Goal: Find specific page/section: Find specific page/section

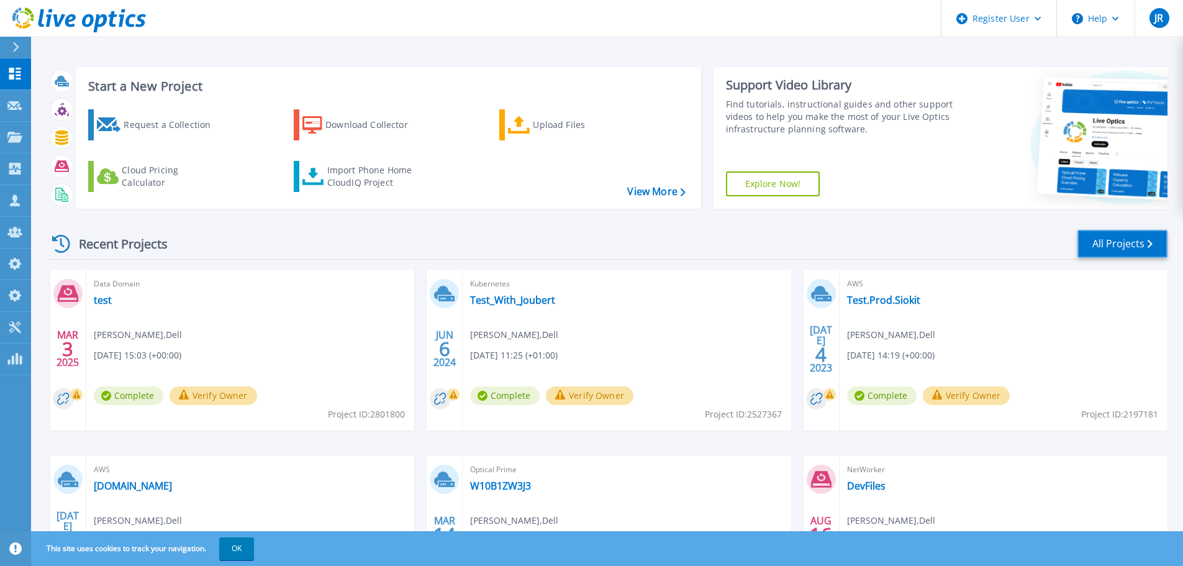
click at [1113, 237] on link "All Projects" at bounding box center [1123, 244] width 90 height 28
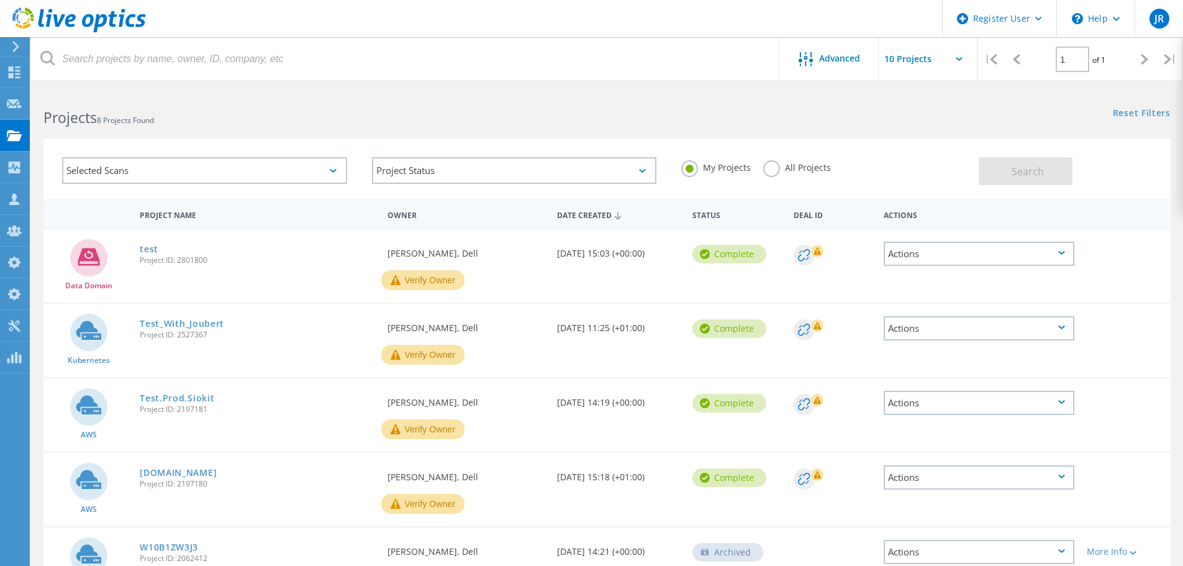
click at [785, 168] on label "All Projects" at bounding box center [797, 166] width 68 height 12
click at [0, 0] on input "All Projects" at bounding box center [0, 0] width 0 height 0
click at [977, 173] on div "My Projects All Projects" at bounding box center [824, 168] width 310 height 46
click at [993, 172] on button "Search" at bounding box center [1026, 171] width 94 height 28
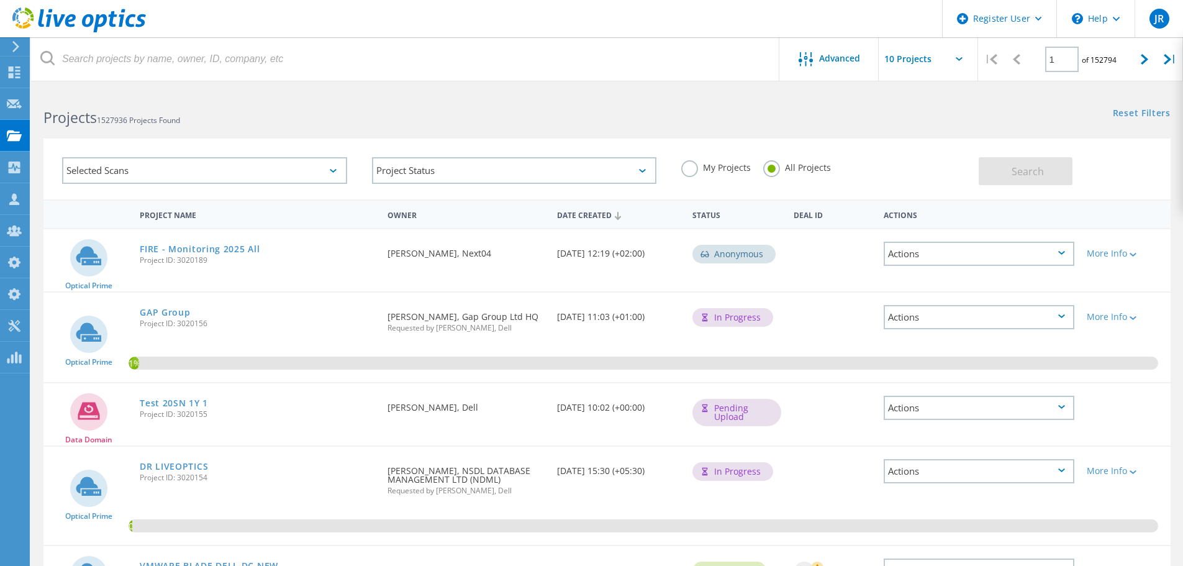
click at [306, 171] on div "Selected Scans" at bounding box center [204, 170] width 285 height 27
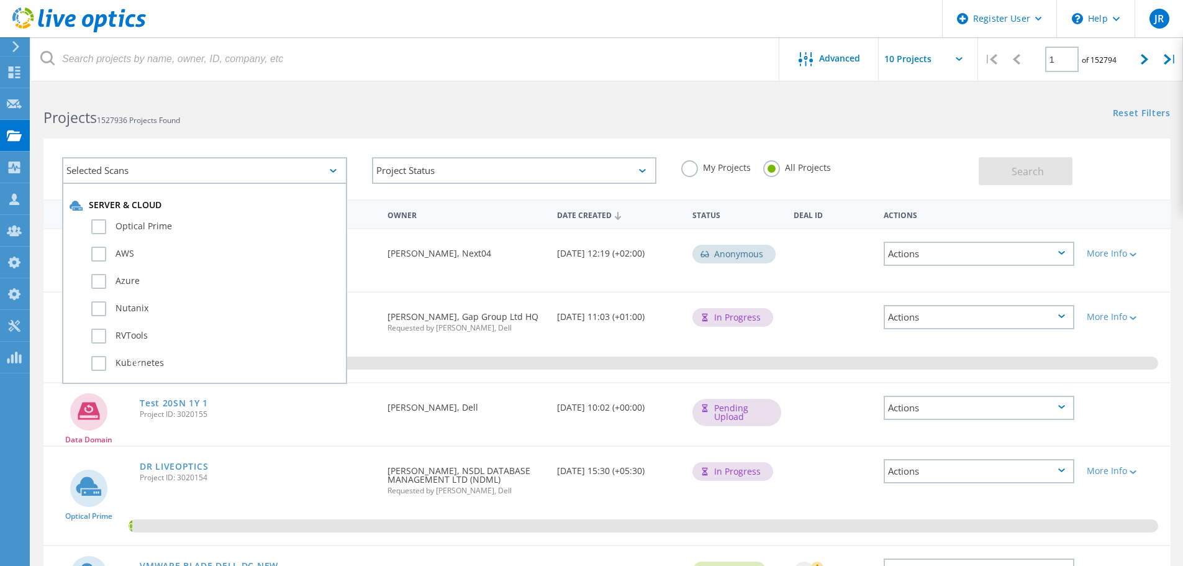
click at [489, 129] on div "Selected Scans Server & Cloud Optical Prime AWS Azure Nutanix RVTools Kubernete…" at bounding box center [607, 161] width 1152 height 76
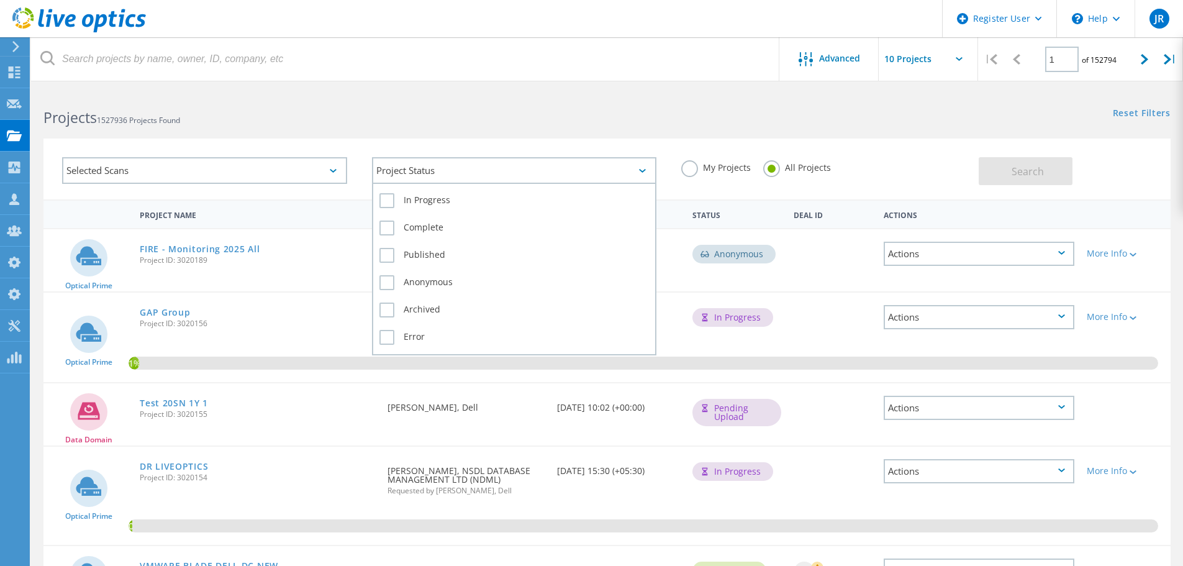
click at [519, 169] on div "Project Status" at bounding box center [514, 170] width 285 height 27
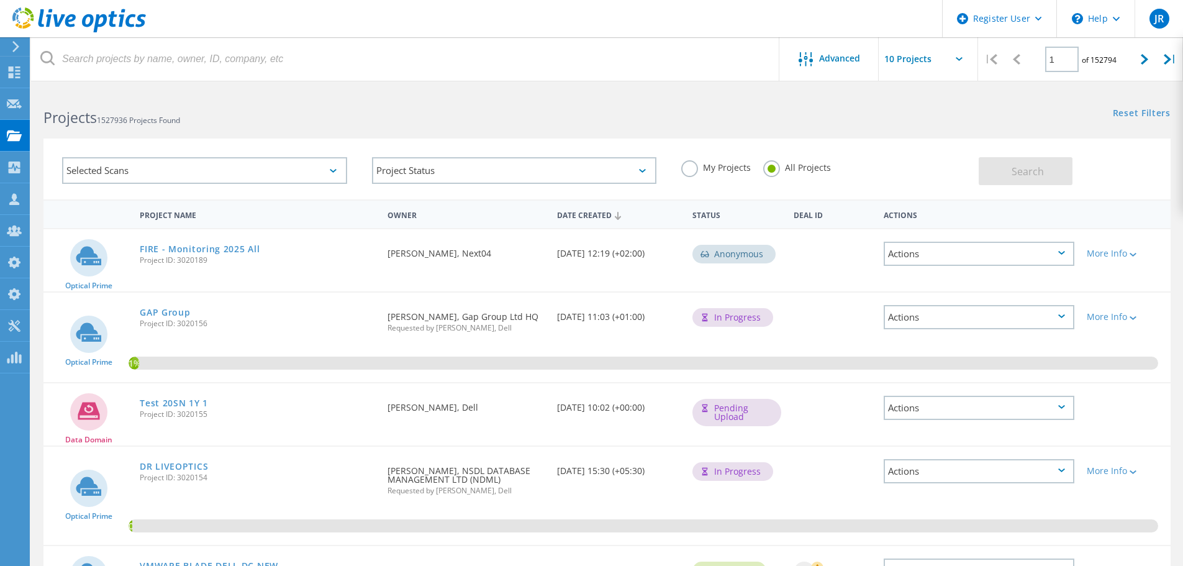
click at [525, 134] on div "Selected Scans Project Status In Progress Complete Published Anonymous Archived…" at bounding box center [607, 161] width 1152 height 76
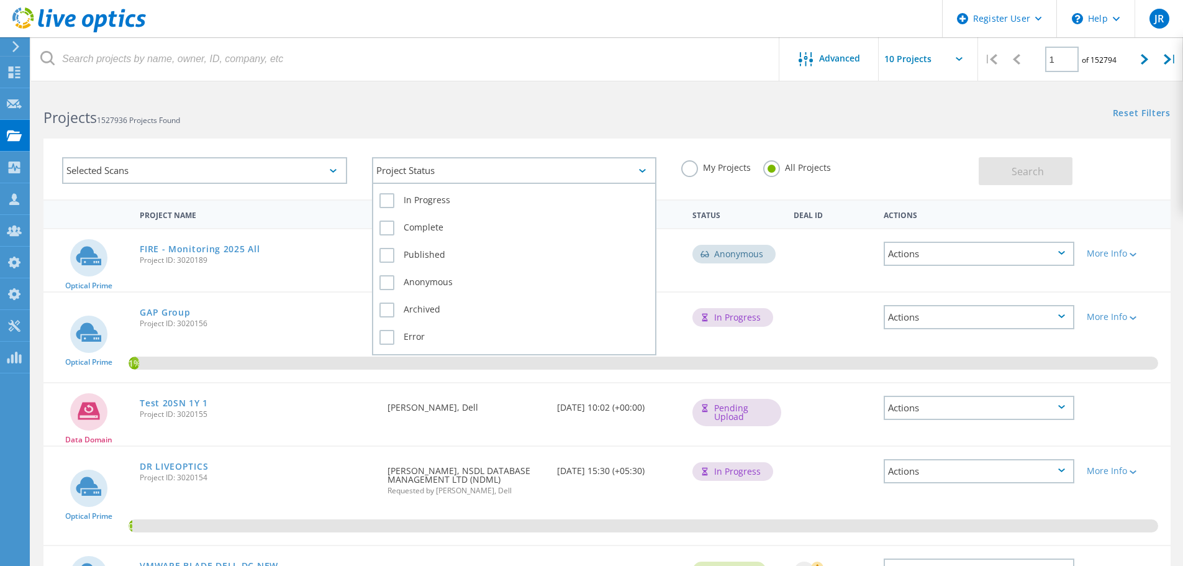
click at [523, 167] on div "Project Status" at bounding box center [514, 170] width 285 height 27
click at [465, 229] on label "Complete" at bounding box center [514, 227] width 270 height 15
click at [0, 0] on input "Complete" at bounding box center [0, 0] width 0 height 0
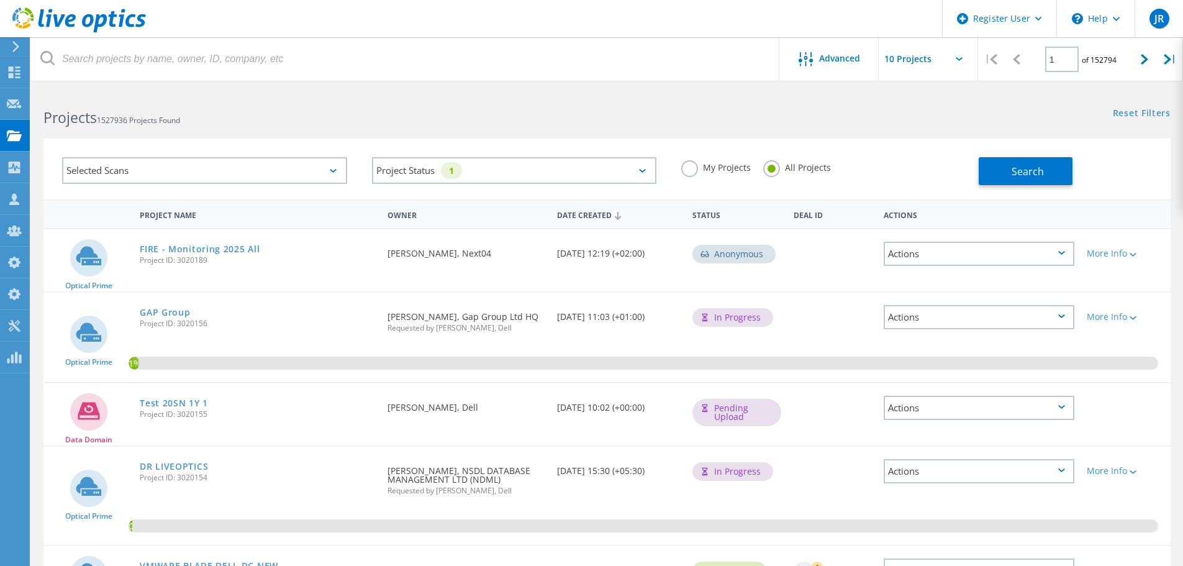
click at [646, 121] on div "Projects 1527936 Projects Found Reset Filters Show Filters" at bounding box center [607, 106] width 1152 height 33
click at [1025, 170] on span "Search" at bounding box center [1028, 172] width 32 height 14
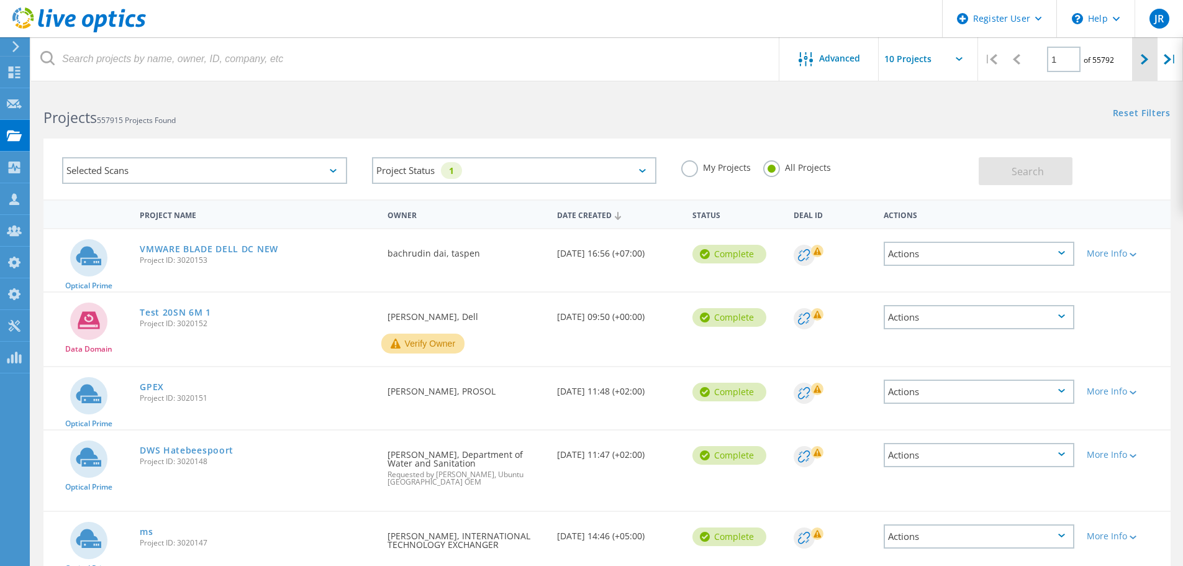
click at [1138, 61] on div at bounding box center [1144, 59] width 25 height 44
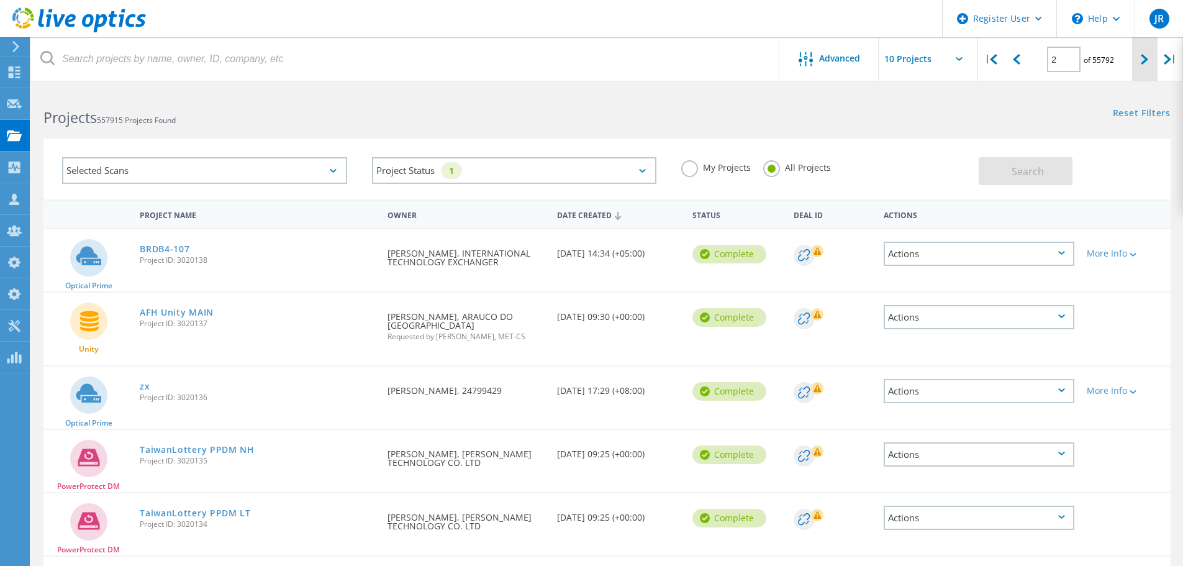
click at [1138, 52] on div at bounding box center [1144, 59] width 25 height 44
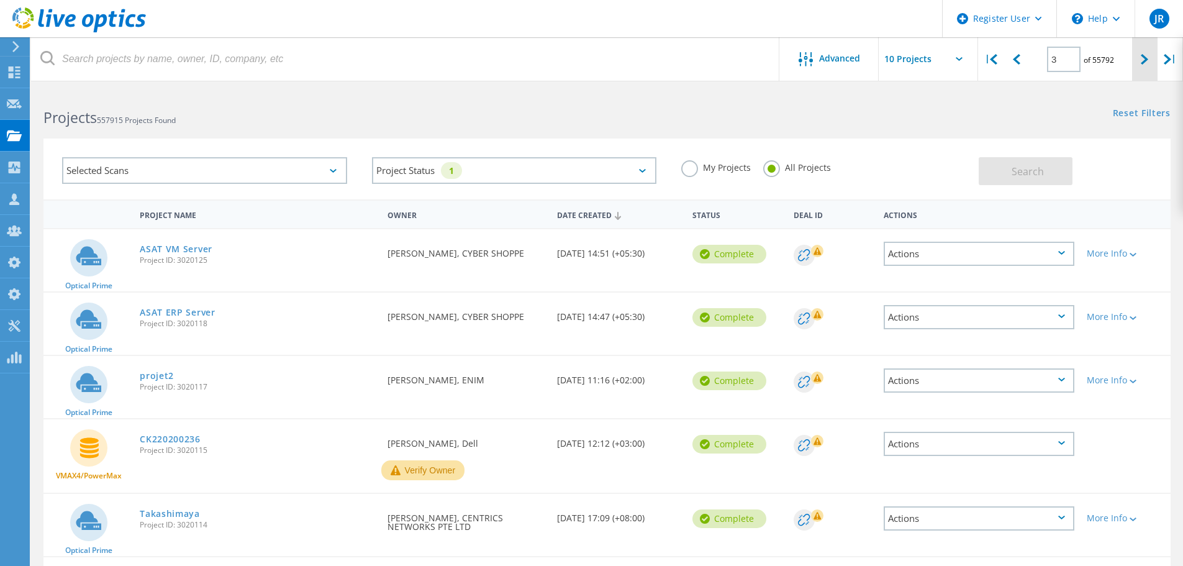
click at [1137, 53] on div at bounding box center [1144, 59] width 25 height 44
type input "4"
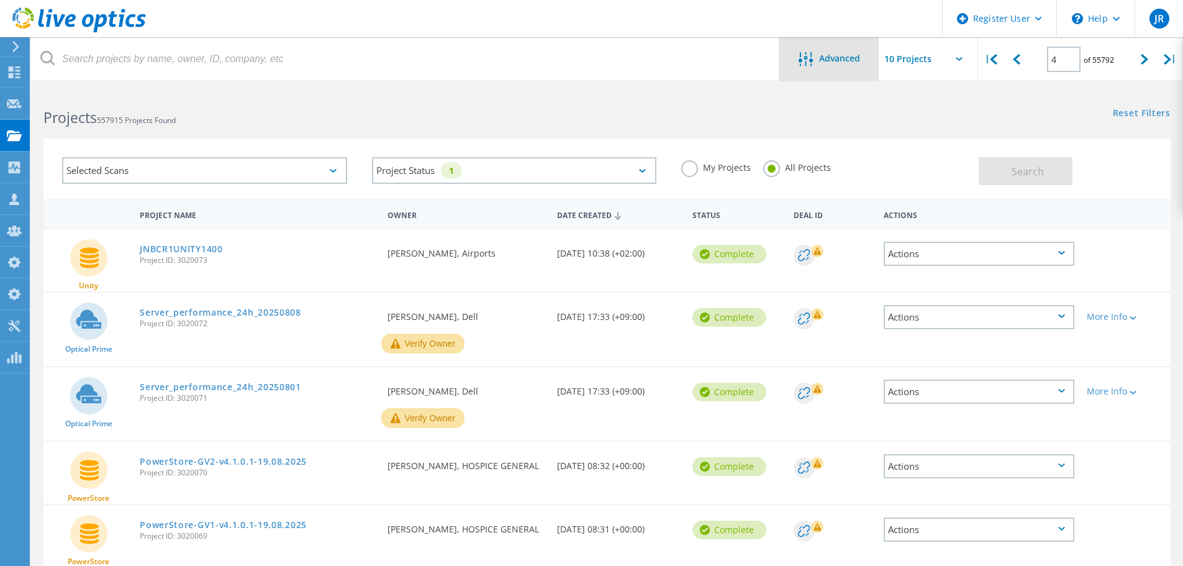
click at [827, 46] on div "Advanced" at bounding box center [828, 58] width 99 height 43
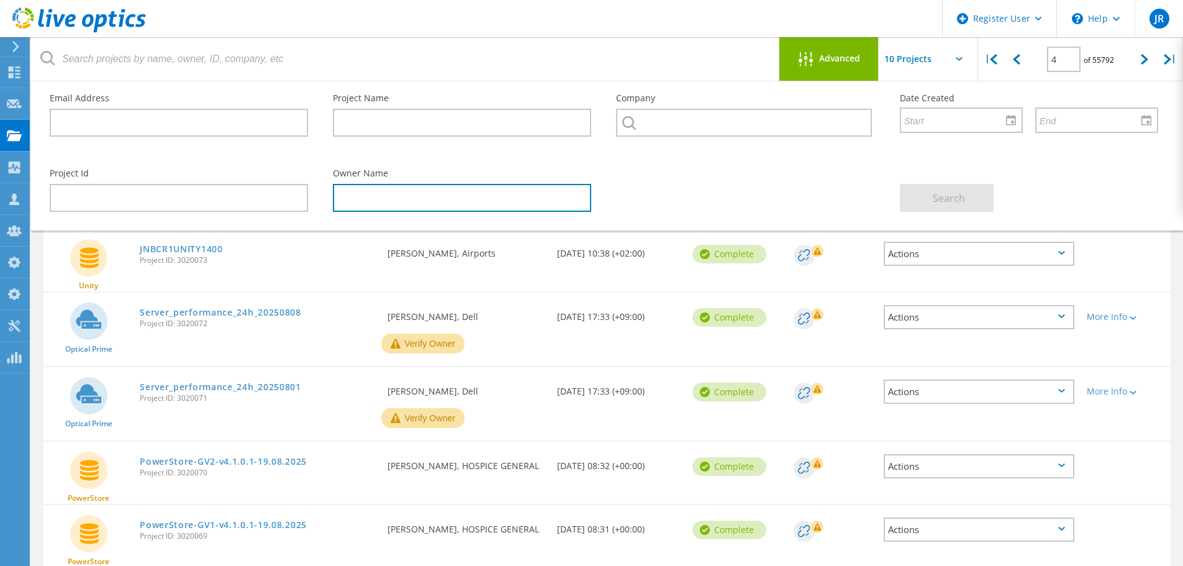
click at [360, 196] on input "text" at bounding box center [462, 198] width 258 height 28
type input "gerry"
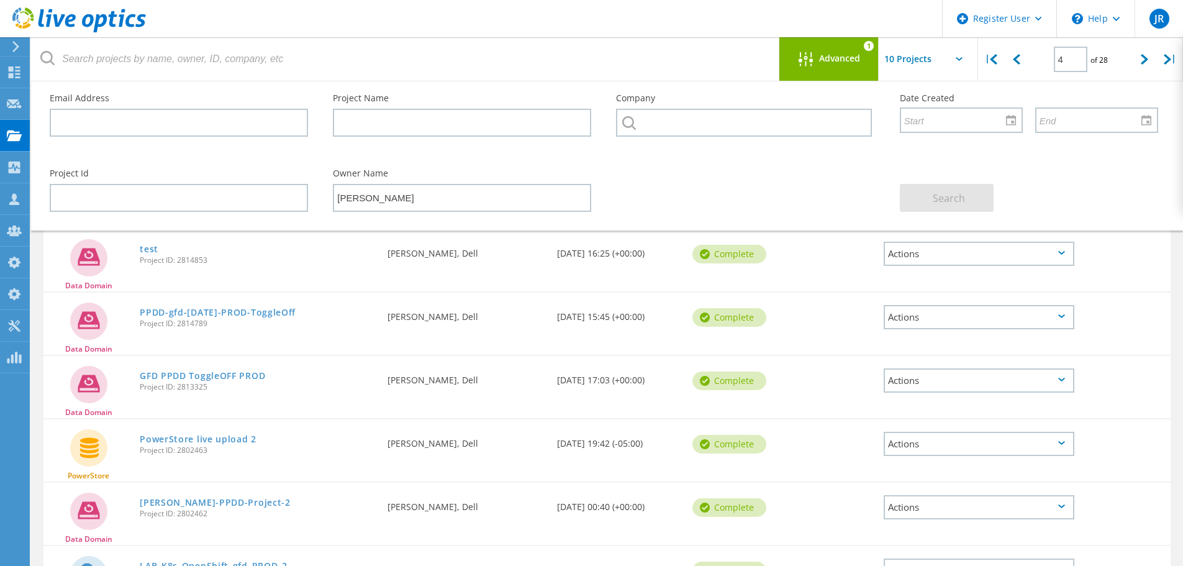
click at [821, 60] on span "Advanced" at bounding box center [839, 58] width 41 height 9
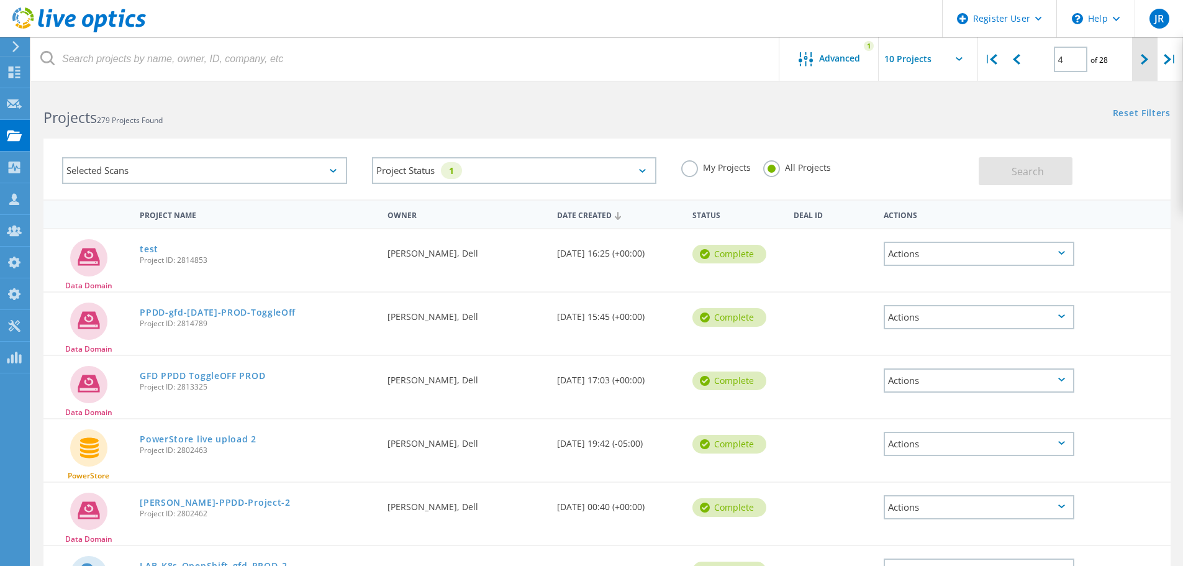
click at [1145, 56] on icon at bounding box center [1144, 59] width 7 height 11
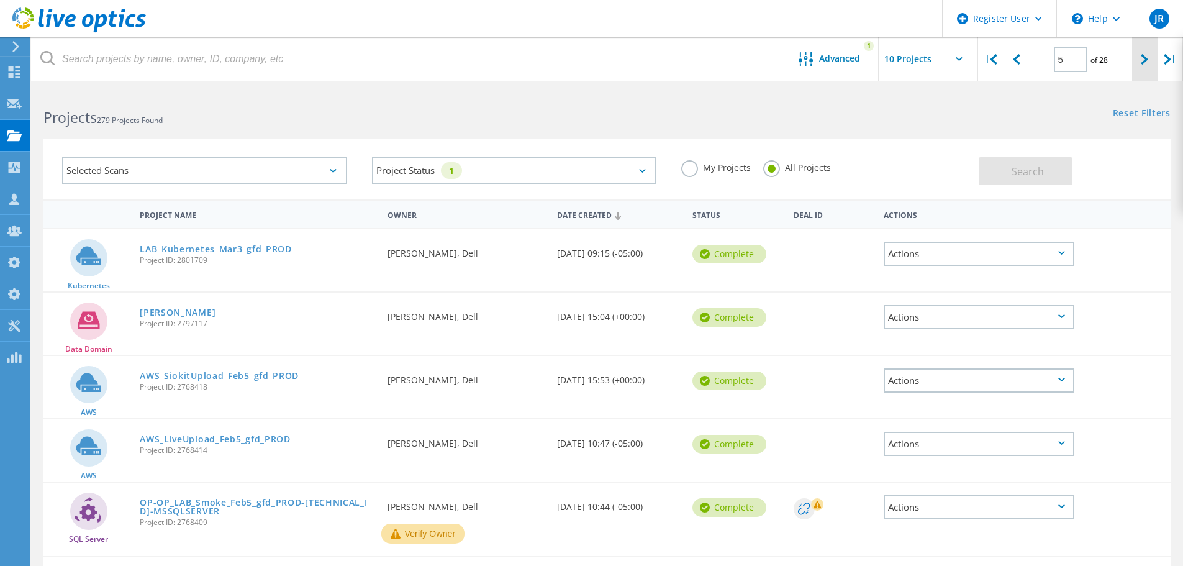
click at [1132, 54] on div at bounding box center [1144, 59] width 25 height 44
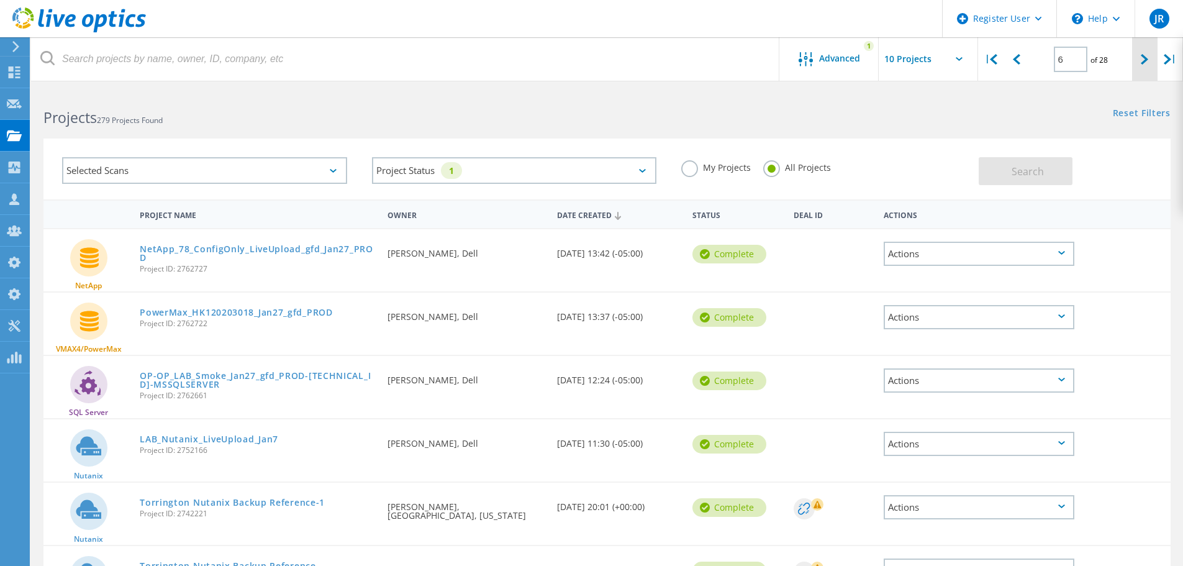
click at [1132, 54] on div at bounding box center [1144, 59] width 25 height 44
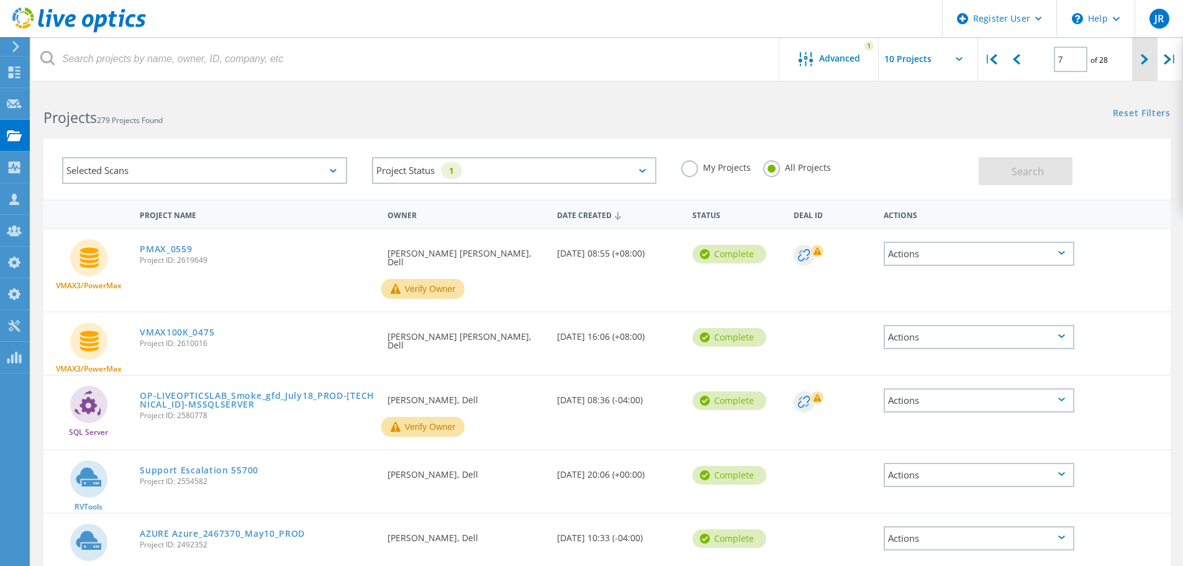
click at [1142, 55] on icon at bounding box center [1144, 59] width 7 height 11
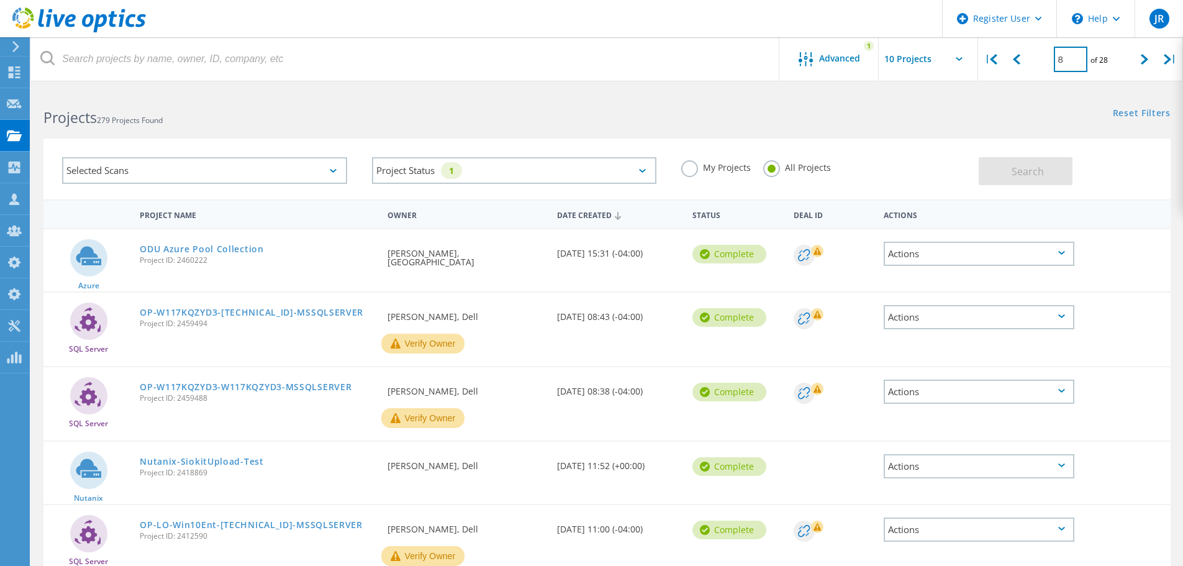
click at [1081, 66] on input "8" at bounding box center [1071, 59] width 34 height 25
click at [1019, 65] on icon at bounding box center [1016, 59] width 7 height 11
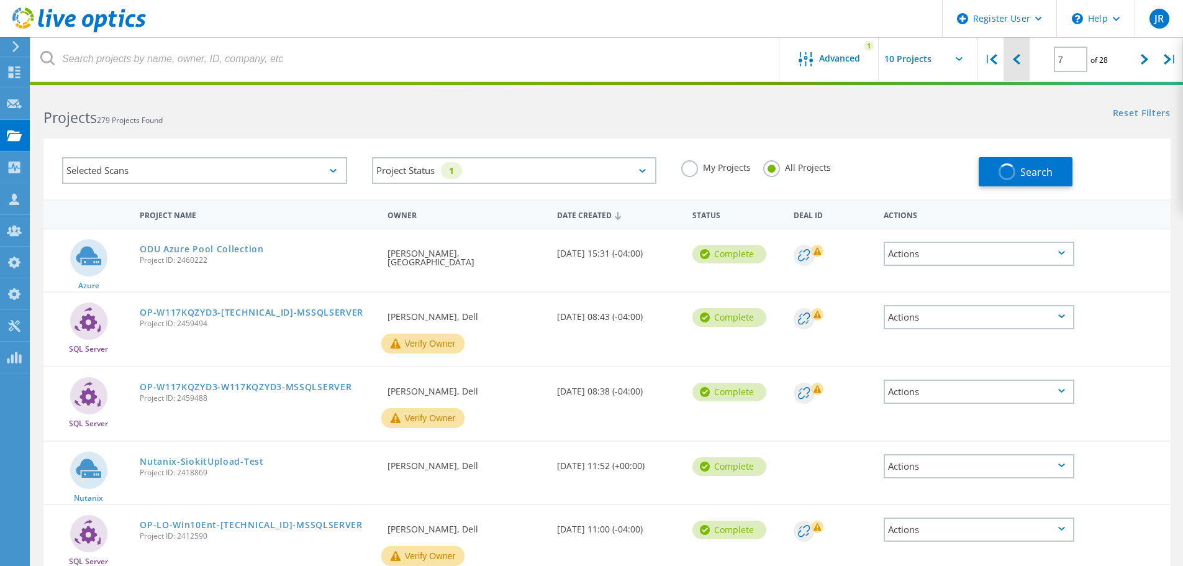
click at [1019, 65] on icon at bounding box center [1016, 59] width 7 height 11
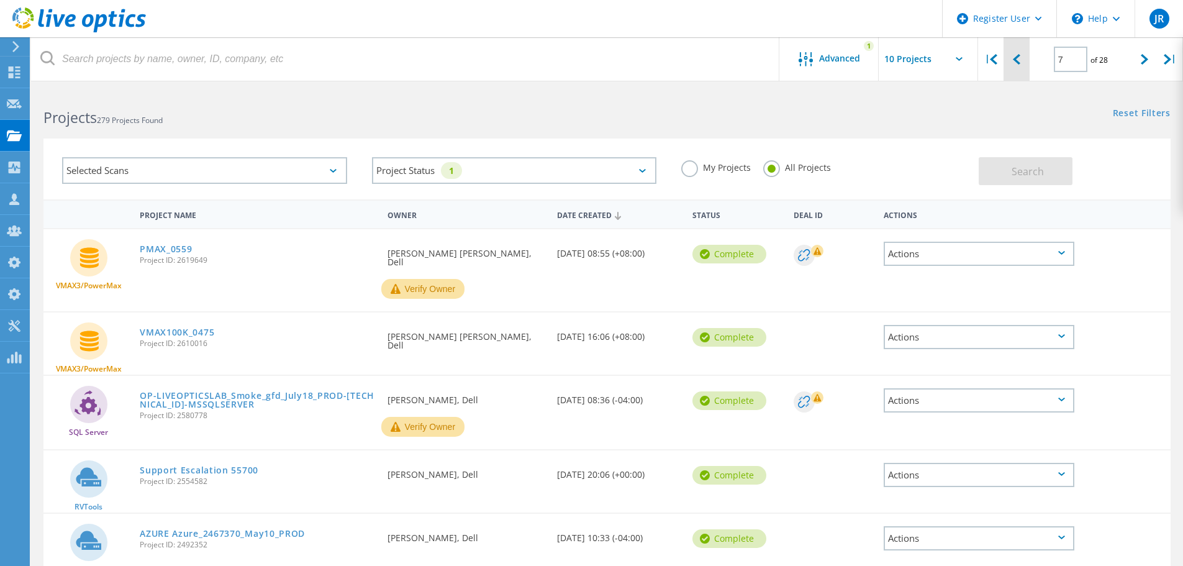
click at [1019, 65] on icon at bounding box center [1016, 59] width 7 height 11
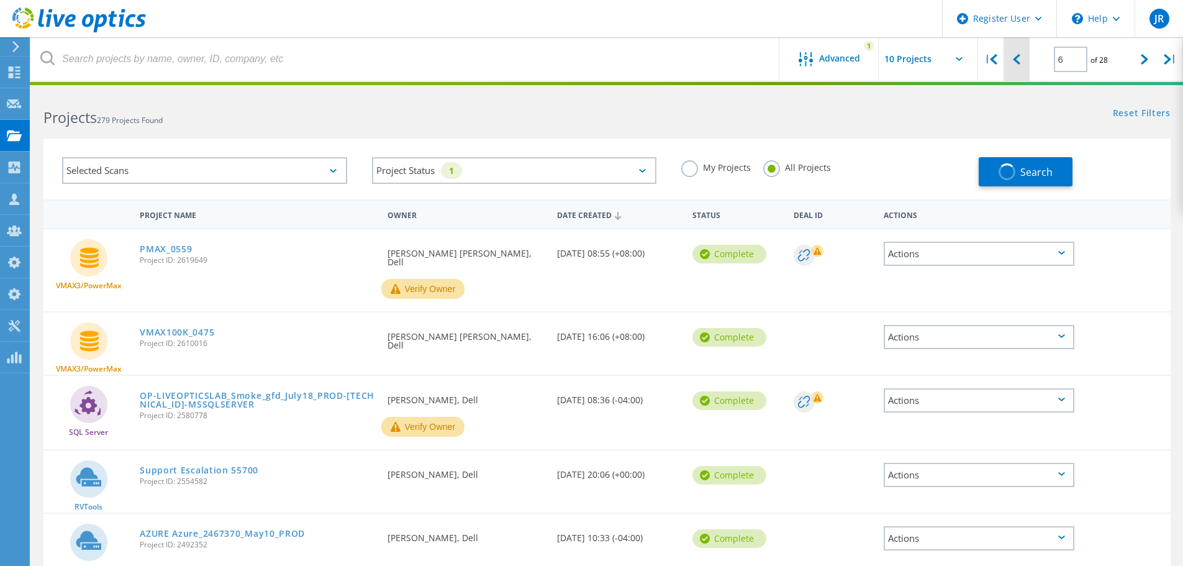
click at [1019, 65] on icon at bounding box center [1016, 59] width 7 height 11
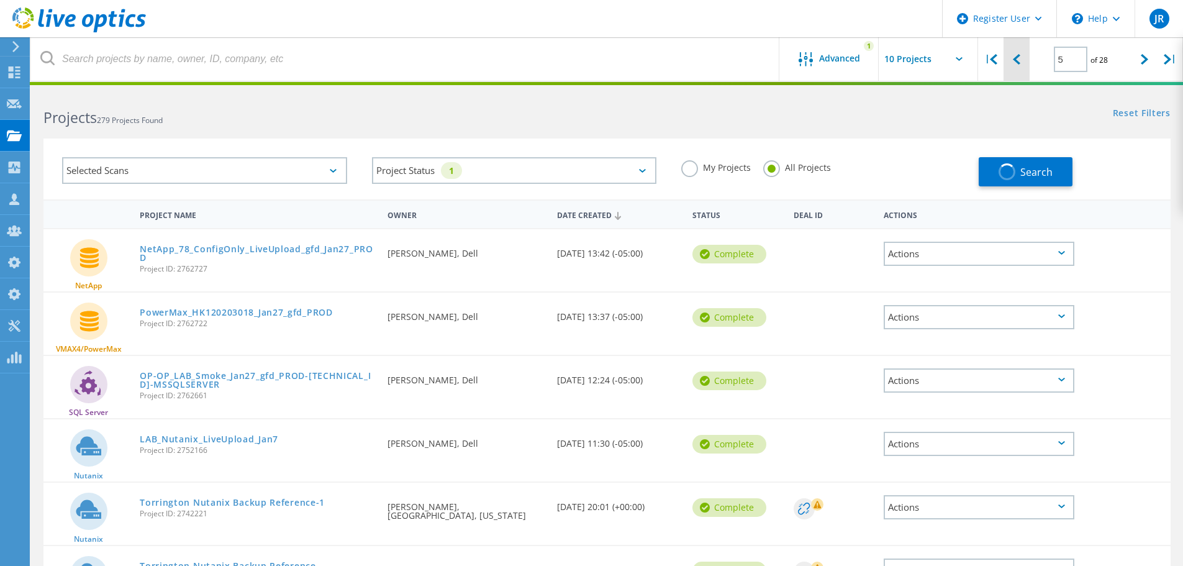
click at [1019, 65] on icon at bounding box center [1016, 59] width 7 height 11
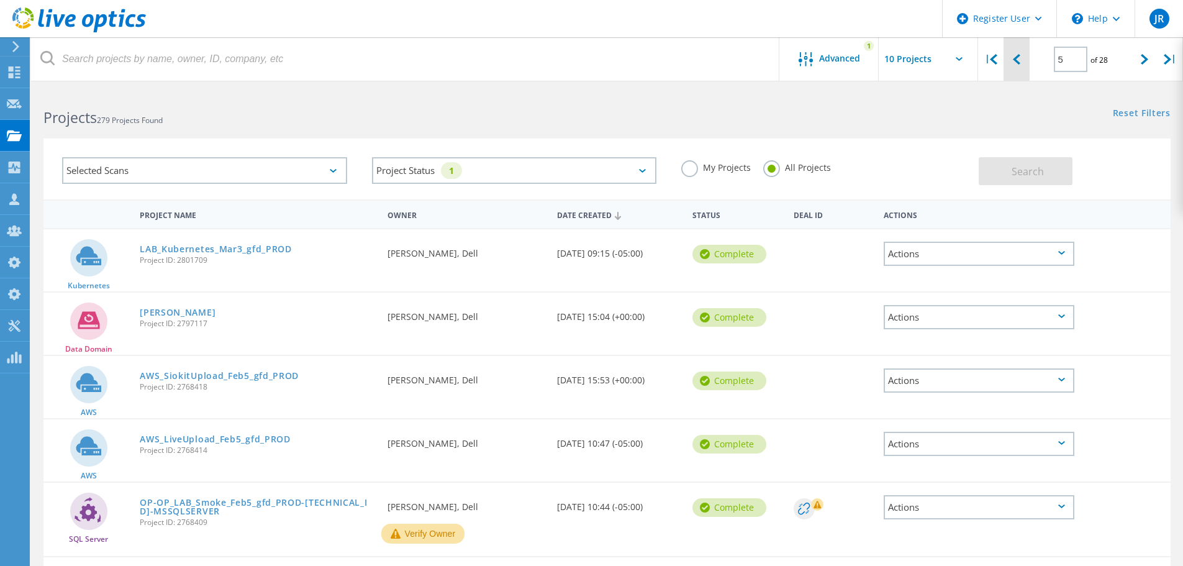
click at [1019, 65] on icon at bounding box center [1016, 59] width 7 height 11
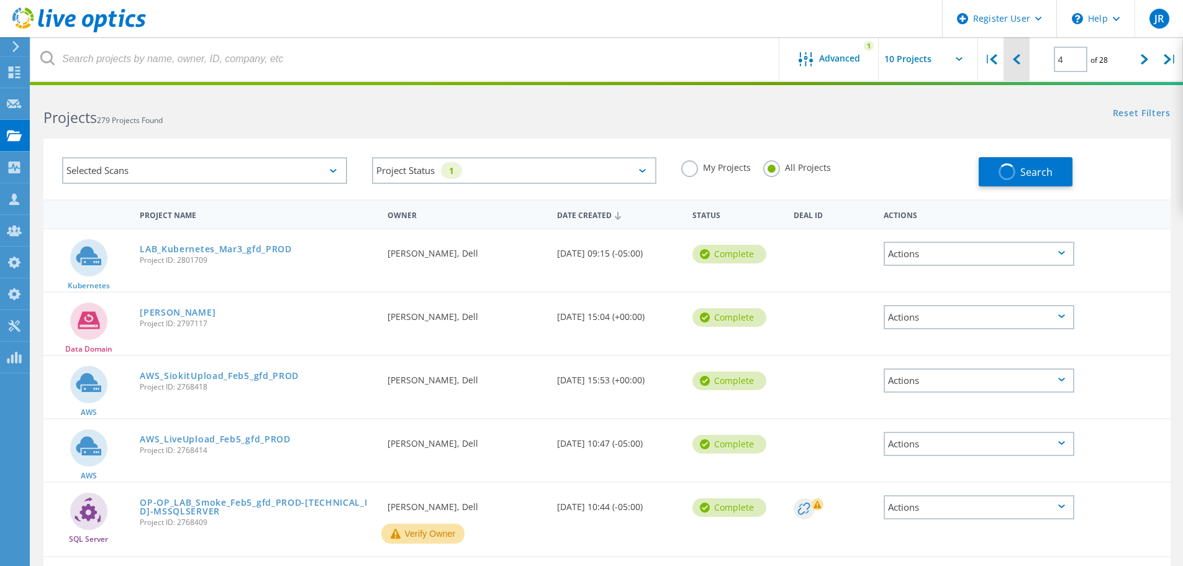
click at [1019, 65] on icon at bounding box center [1016, 59] width 7 height 11
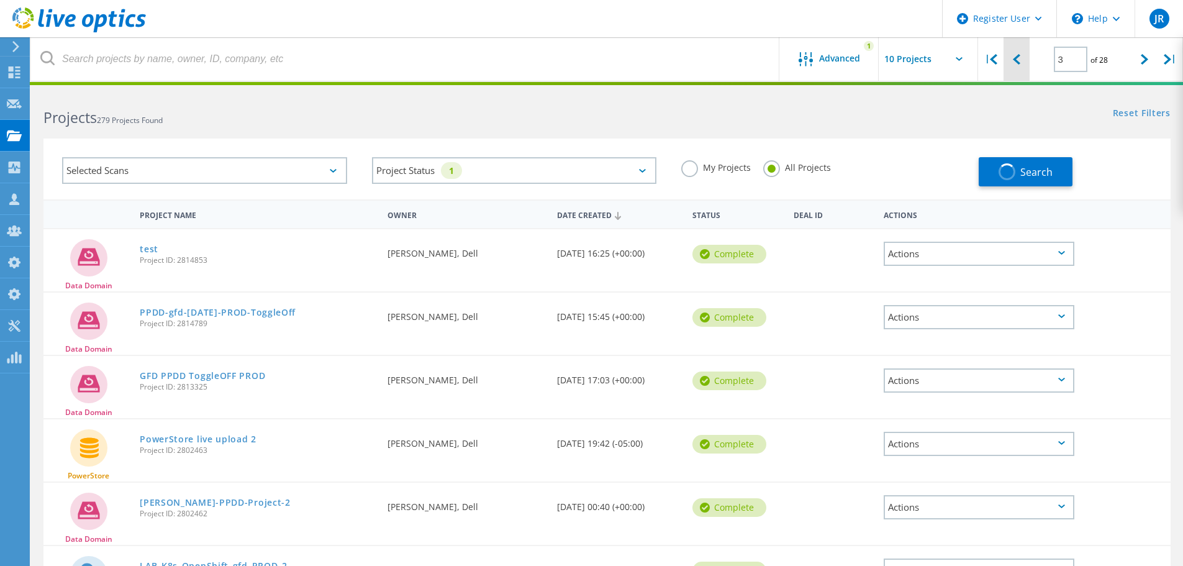
click at [1019, 65] on icon at bounding box center [1016, 59] width 7 height 11
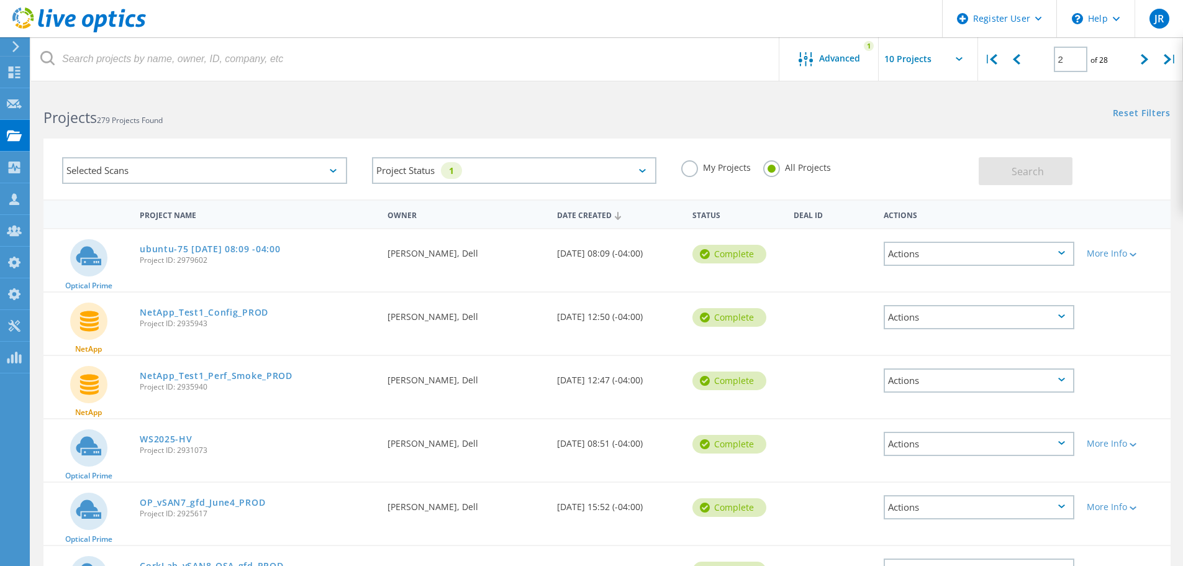
click at [313, 271] on div "ubuntu-75 2025-07-17 08:09 -04:00 Project ID: 2979602" at bounding box center [258, 252] width 248 height 47
click at [1010, 65] on div at bounding box center [1016, 59] width 25 height 44
type input "1"
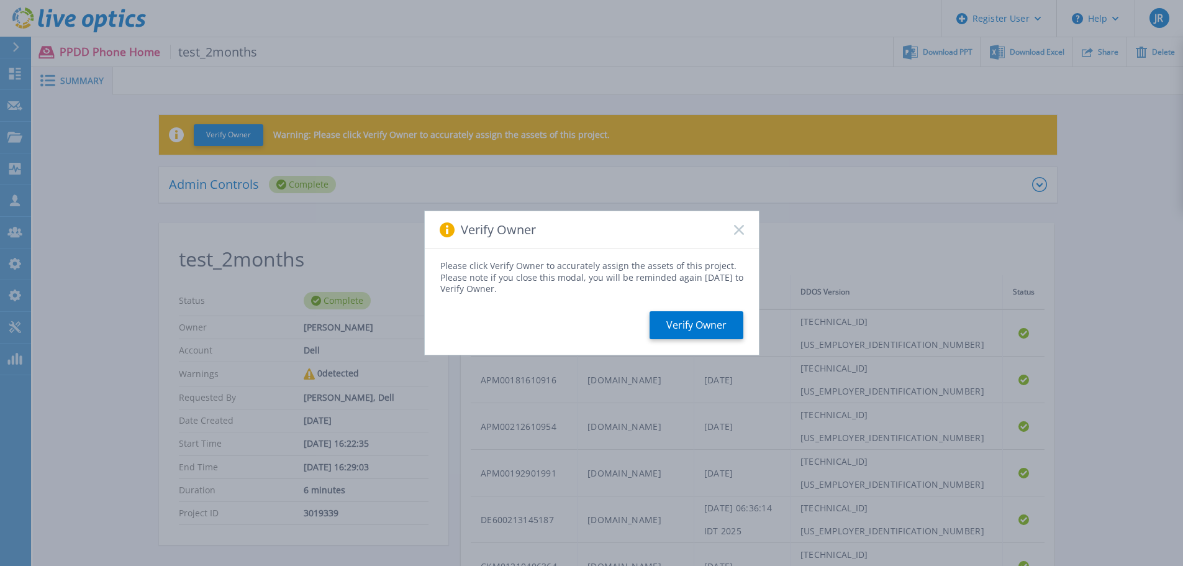
click at [730, 217] on div "Verify Owner" at bounding box center [592, 229] width 334 height 37
click at [743, 229] on icon at bounding box center [739, 230] width 10 height 10
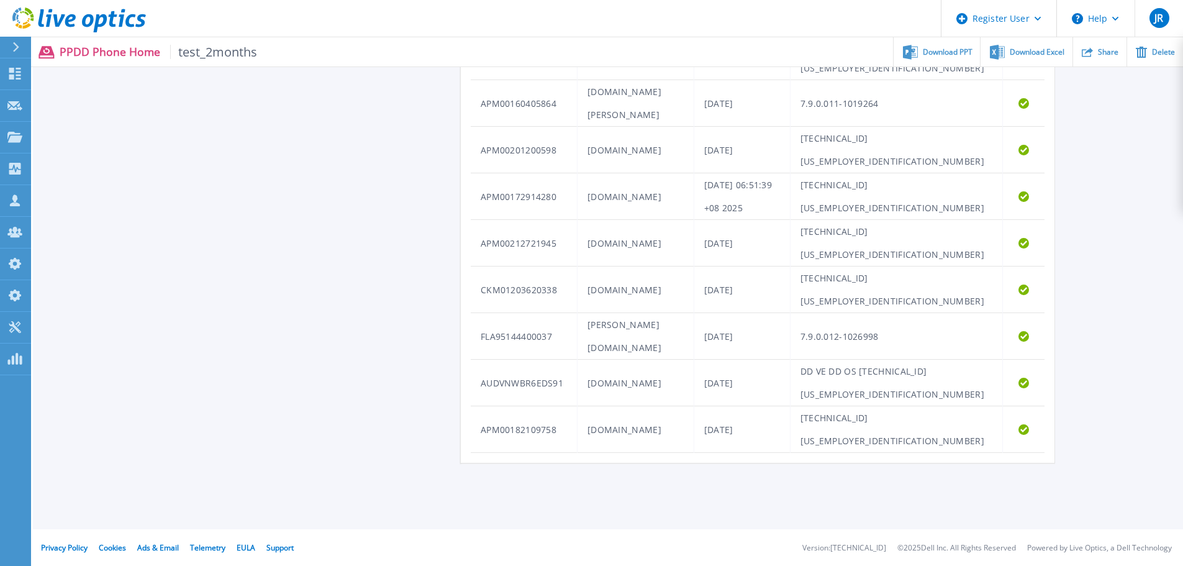
scroll to position [650, 0]
